Goal: Transaction & Acquisition: Purchase product/service

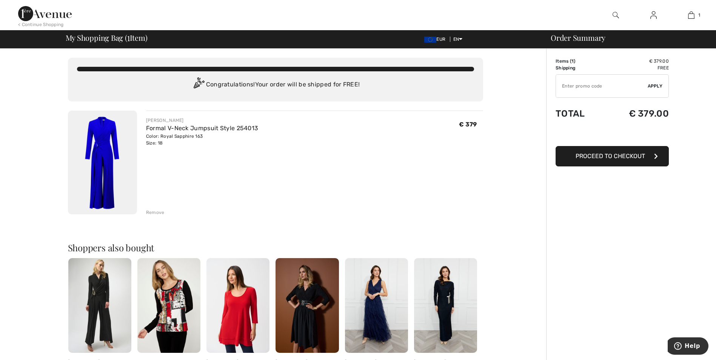
click at [121, 122] on img at bounding box center [102, 163] width 69 height 104
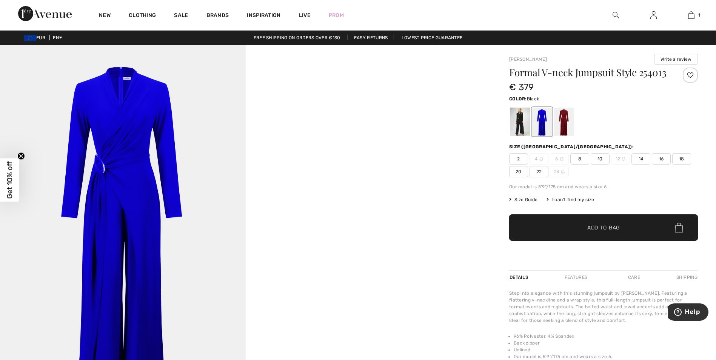
click at [518, 132] on div at bounding box center [521, 122] width 20 height 28
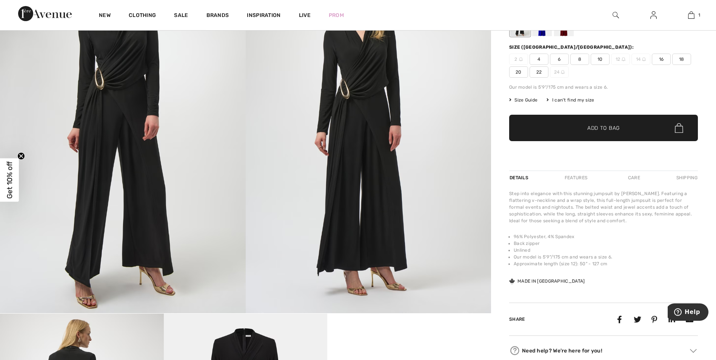
scroll to position [76, 0]
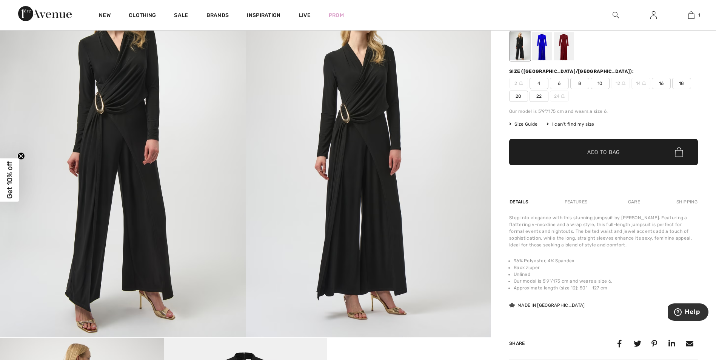
click at [541, 57] on div at bounding box center [542, 46] width 20 height 28
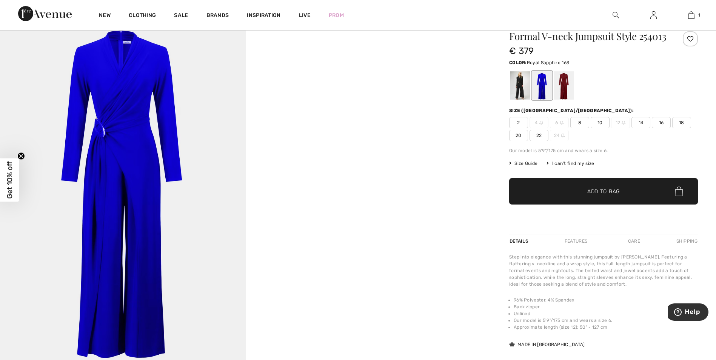
scroll to position [0, 0]
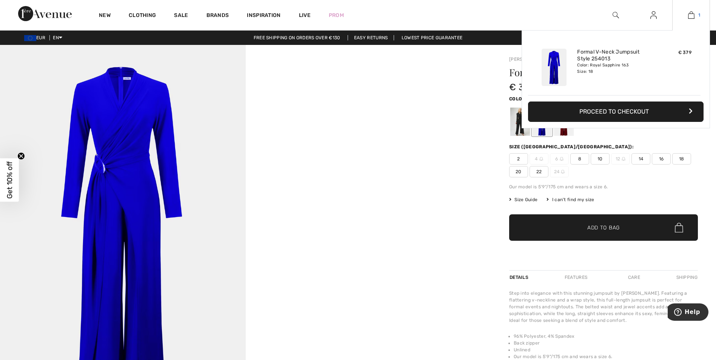
click at [692, 12] on img at bounding box center [691, 15] width 6 height 9
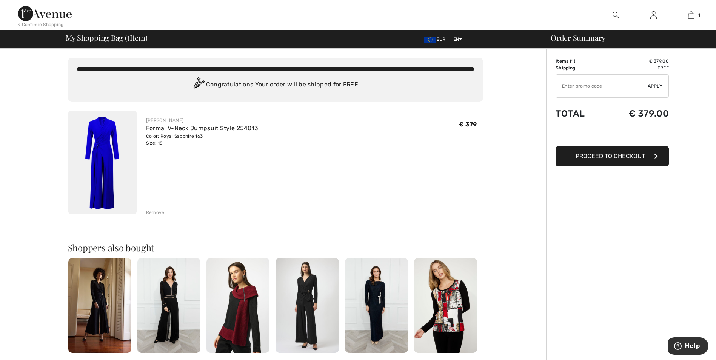
click at [577, 159] on span "Proceed to Checkout" at bounding box center [610, 156] width 69 height 7
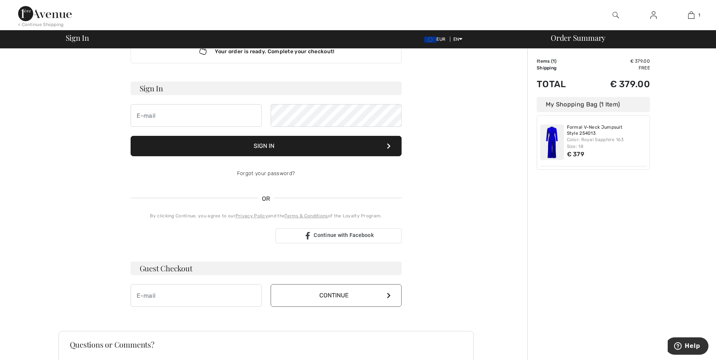
scroll to position [114, 0]
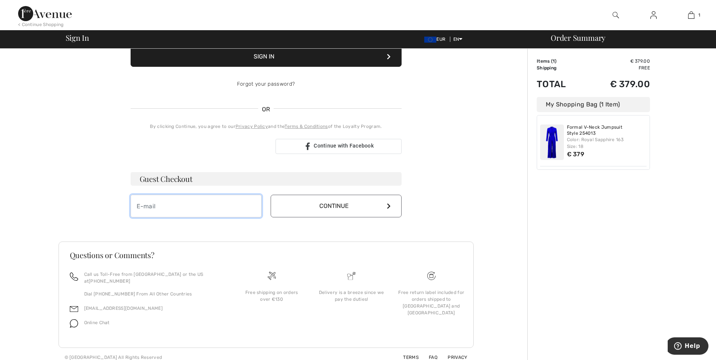
click at [186, 199] on input "email" at bounding box center [196, 206] width 131 height 23
type input "[EMAIL_ADDRESS][DOMAIN_NAME]"
click at [297, 206] on button "Continue" at bounding box center [336, 206] width 131 height 23
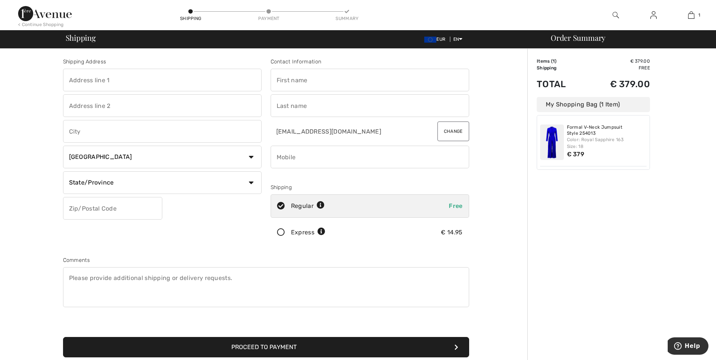
click at [248, 154] on select "Country Canada United States Afghanistan Aland Islands Albania Algeria American…" at bounding box center [162, 157] width 199 height 23
select select "NL"
click at [63, 146] on select "Country Canada United States Afghanistan Aland Islands Albania Algeria American…" at bounding box center [162, 157] width 199 height 23
click at [349, 205] on icon at bounding box center [349, 206] width 8 height 8
radio input "true"
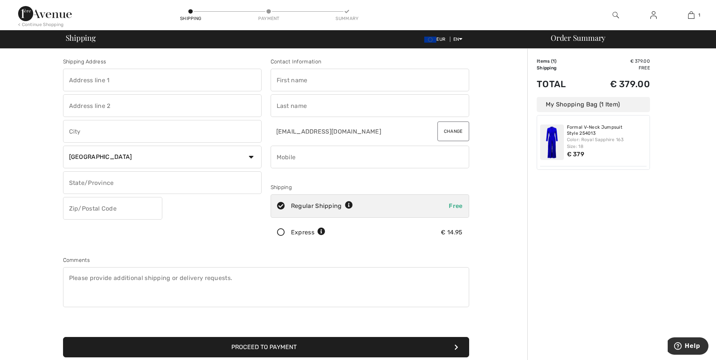
click at [554, 143] on img at bounding box center [552, 142] width 24 height 35
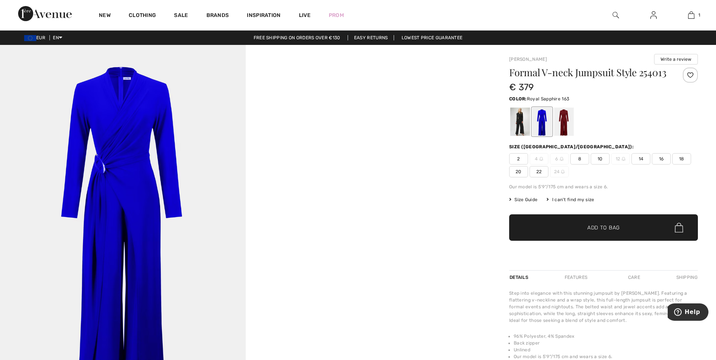
click at [566, 136] on div at bounding box center [564, 122] width 20 height 28
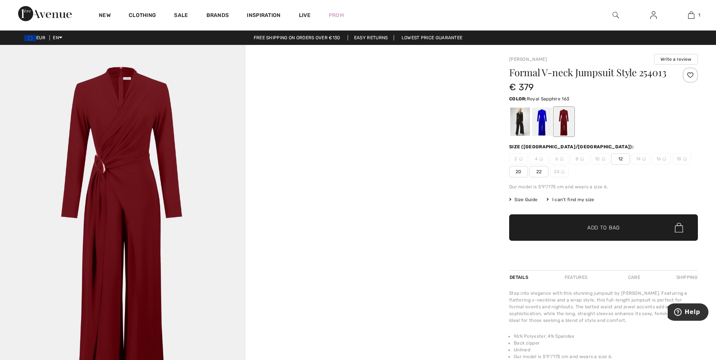
click at [542, 136] on div at bounding box center [542, 122] width 20 height 28
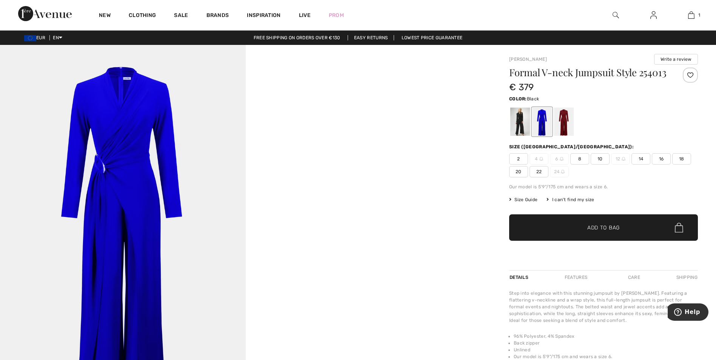
click at [523, 125] on div at bounding box center [521, 122] width 20 height 28
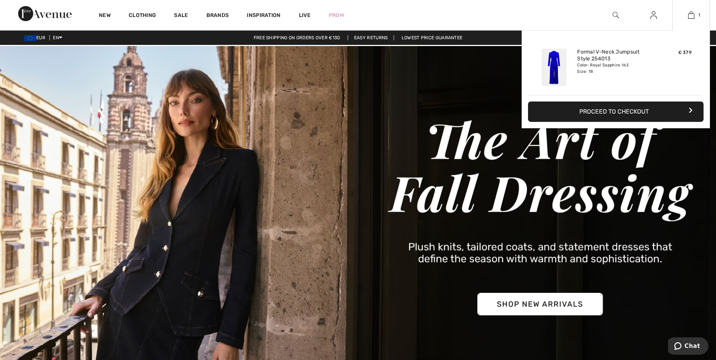
click at [634, 112] on button "Proceed to Checkout" at bounding box center [616, 112] width 176 height 20
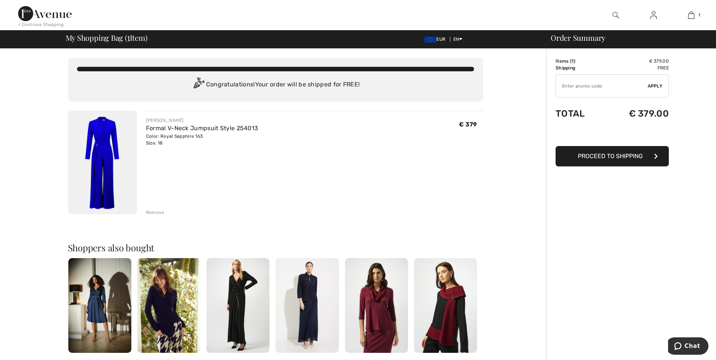
click at [576, 83] on input "TEXT" at bounding box center [602, 86] width 92 height 23
type input "FLASH15"
click at [658, 85] on span "Apply" at bounding box center [655, 86] width 15 height 7
click at [651, 162] on button "Proceed to Shipping" at bounding box center [612, 156] width 113 height 20
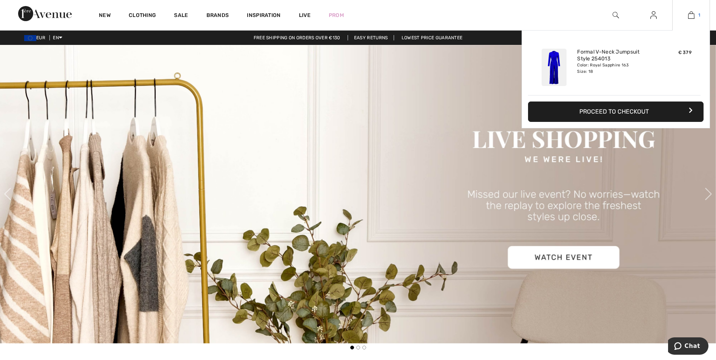
click at [692, 17] on img at bounding box center [691, 15] width 6 height 9
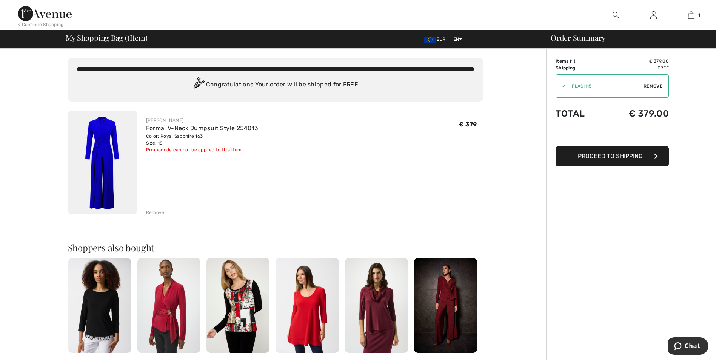
click at [150, 210] on div "Remove" at bounding box center [155, 212] width 19 height 7
